Goal: Obtain resource: Download file/media

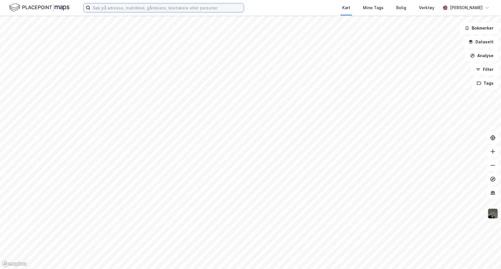
click at [115, 9] on input at bounding box center [166, 7] width 153 height 9
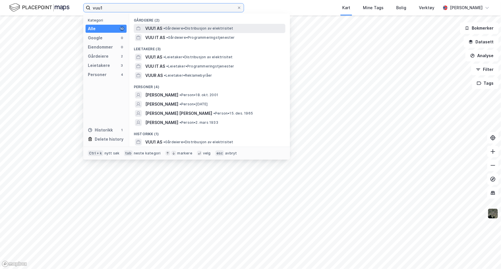
type input "vuu1"
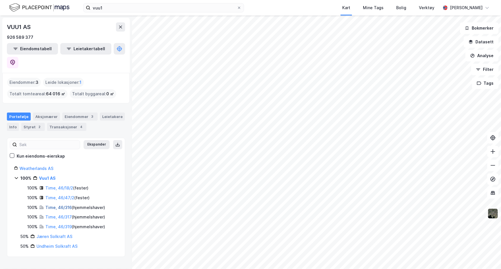
click at [61, 205] on link "Time, 46/316" at bounding box center [58, 207] width 26 height 5
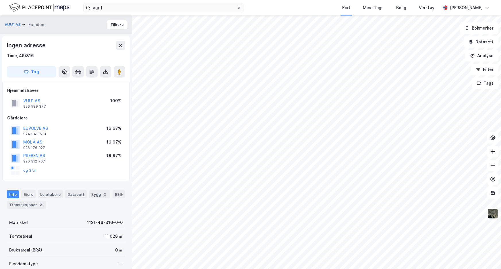
click at [103, 19] on div "VUU1 AS [PERSON_NAME]" at bounding box center [66, 24] width 132 height 18
click at [109, 23] on button "Tilbake" at bounding box center [117, 24] width 21 height 9
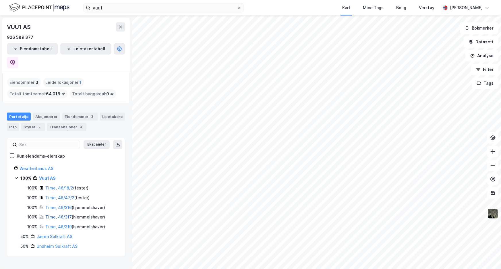
click at [66, 214] on link "Time, 46/317" at bounding box center [58, 216] width 26 height 5
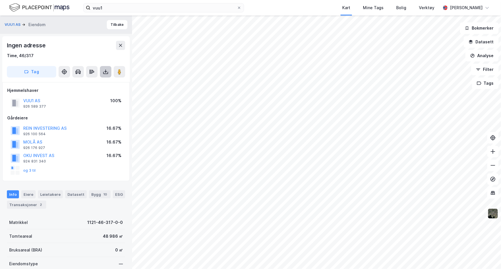
click at [107, 69] on icon at bounding box center [106, 72] width 6 height 6
click at [103, 79] on div "Last ned grunnbok" at bounding box center [80, 83] width 61 height 9
